Goal: Transaction & Acquisition: Purchase product/service

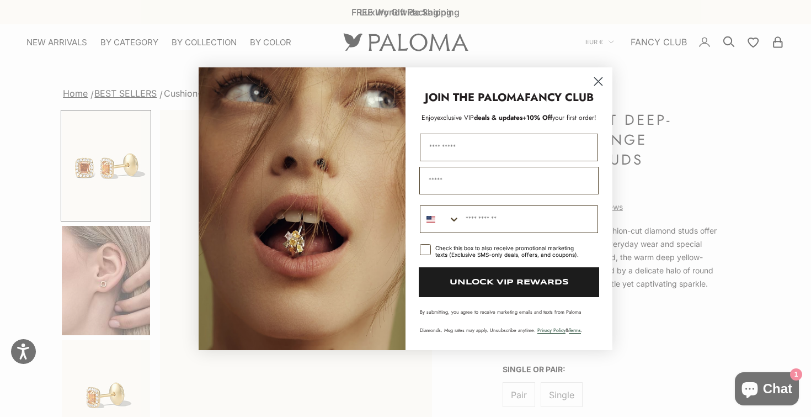
click at [599, 81] on icon "Close dialog" at bounding box center [599, 81] width 8 height 8
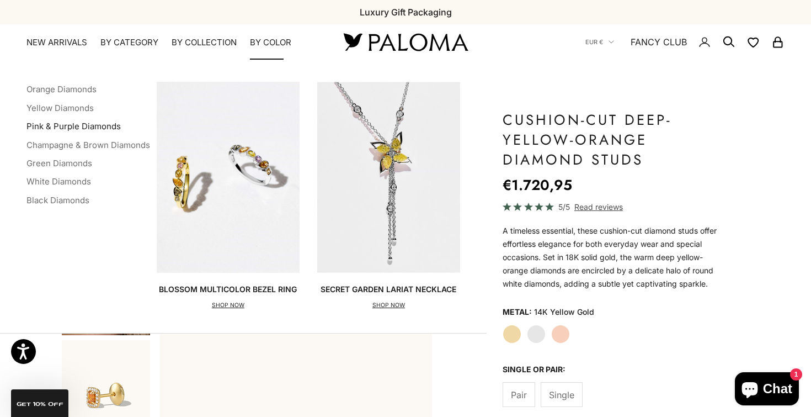
click at [68, 125] on link "Pink & Purple Diamonds" at bounding box center [73, 126] width 94 height 10
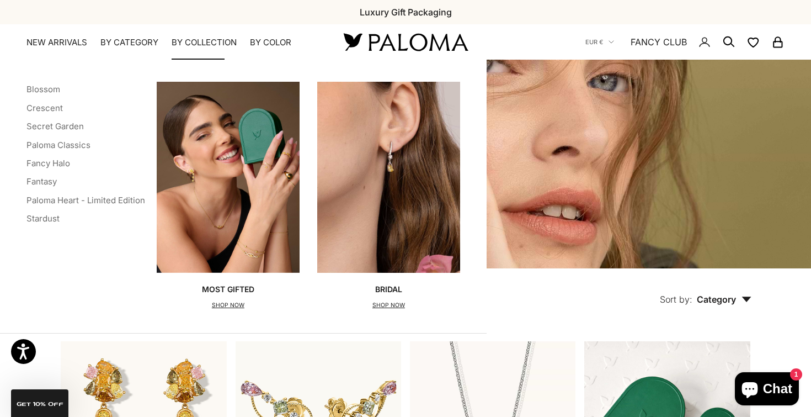
click at [36, 211] on li "Stardust" at bounding box center [85, 218] width 119 height 14
click at [36, 217] on link "Stardust" at bounding box center [42, 218] width 33 height 10
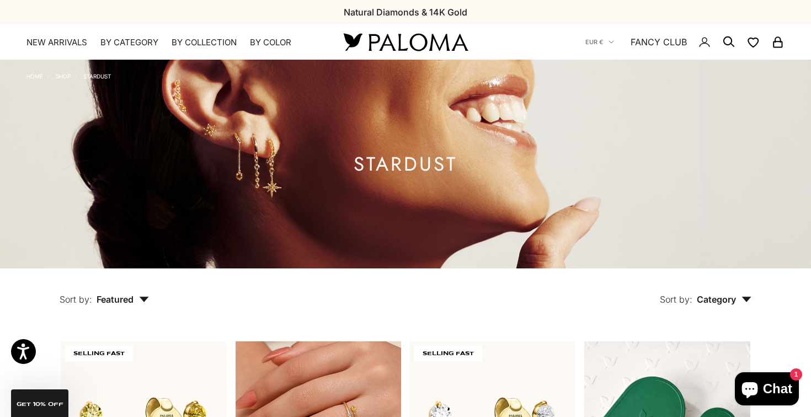
click at [296, 346] on img at bounding box center [319, 424] width 166 height 166
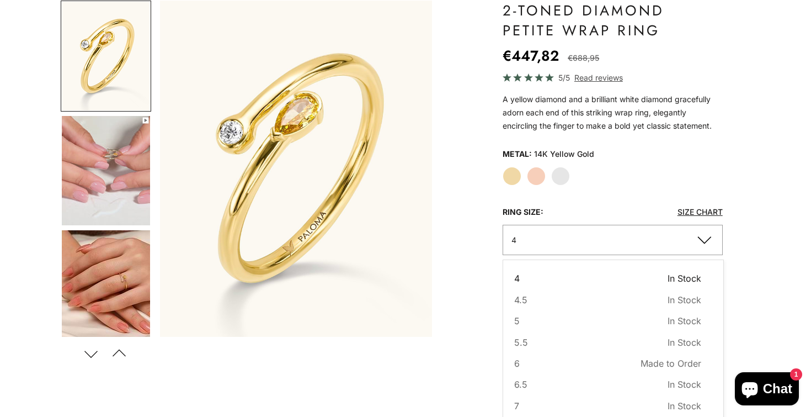
scroll to position [109, 0]
click at [762, 252] on div "Home BEST SELLERS 2-Toned Diamond Petite Wrap Ring Zoom picture Save Add to wis…" at bounding box center [405, 319] width 811 height 685
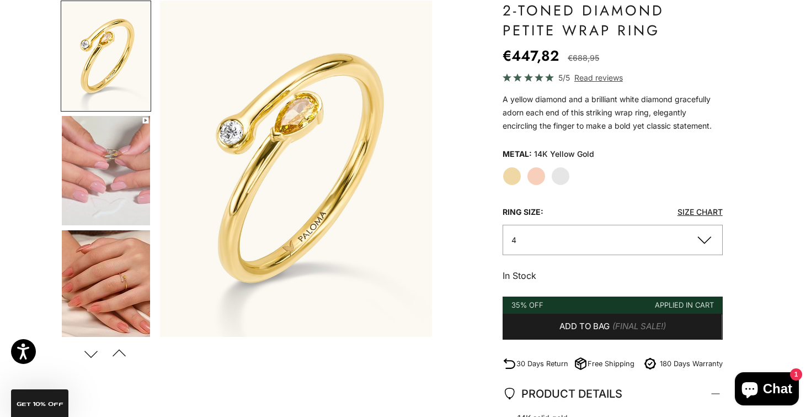
click at [686, 238] on button "4" at bounding box center [613, 240] width 220 height 30
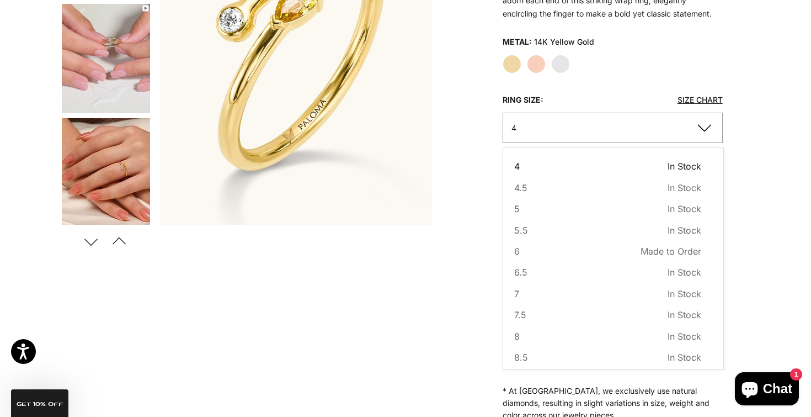
scroll to position [0, 0]
click at [757, 268] on div "Home BEST SELLERS 2-Toned Diamond Petite Wrap Ring Zoom picture Save Add to wis…" at bounding box center [405, 207] width 811 height 685
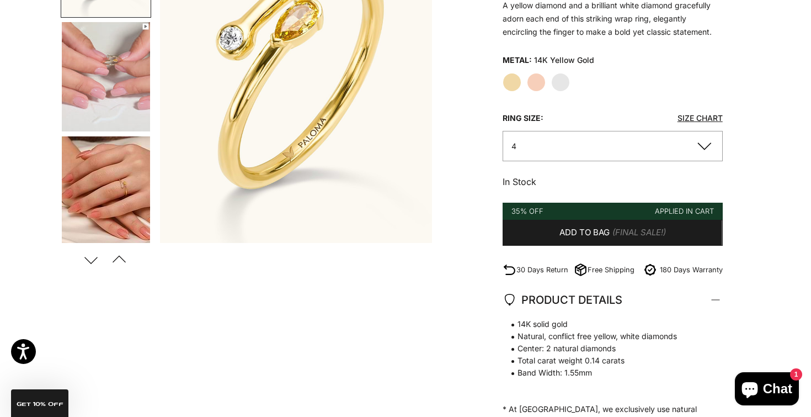
scroll to position [205, 0]
